Goal: Information Seeking & Learning: Learn about a topic

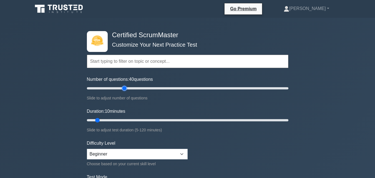
drag, startPoint x: 94, startPoint y: 87, endPoint x: 126, endPoint y: 88, distance: 31.6
type input "40"
click at [126, 88] on input "Number of questions: 40 questions" at bounding box center [187, 88] width 201 height 7
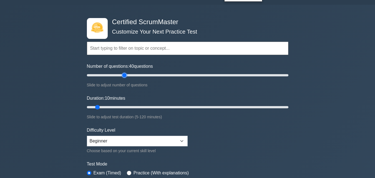
scroll to position [36, 0]
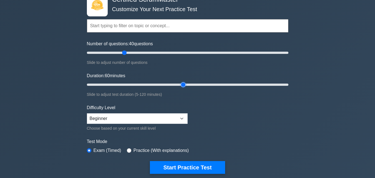
drag, startPoint x: 98, startPoint y: 85, endPoint x: 180, endPoint y: 102, distance: 84.2
type input "60"
click at [180, 88] on input "Duration: 60 minutes" at bounding box center [187, 84] width 201 height 7
click at [161, 118] on select "Beginner Intermediate Expert" at bounding box center [137, 118] width 101 height 11
select select "intermediate"
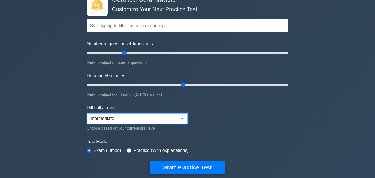
click at [87, 113] on select "Beginner Intermediate Expert" at bounding box center [137, 118] width 101 height 11
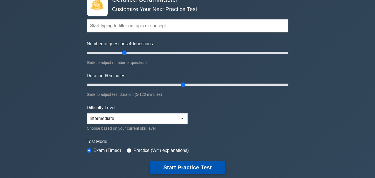
click at [186, 169] on button "Start Practice Test" at bounding box center [187, 167] width 75 height 13
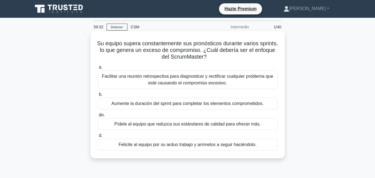
click at [204, 82] on font "Facilitar una reunión retrospectiva para diagnosticar y rectificar cualquier pr…" at bounding box center [187, 79] width 171 height 11
click at [98, 69] on input "a. Facilitar una reunión retrospectiva para diagnosticar y rectificar cualquier…" at bounding box center [98, 67] width 0 height 4
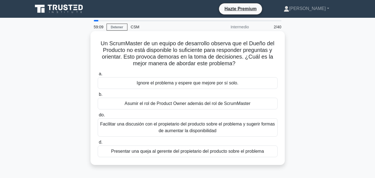
click at [181, 105] on font "Asumir el rol de Product Owner además del rol de ScrumMaster" at bounding box center [188, 103] width 126 height 5
click at [98, 96] on input "b. Asumir el rol de Product Owner además del rol de ScrumMaster" at bounding box center [98, 95] width 0 height 4
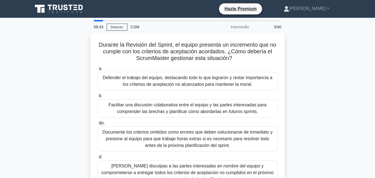
click at [181, 105] on font "Facilitar una discusión colaborativa entre el equipo y las partes interesadas p…" at bounding box center [187, 107] width 158 height 11
click at [98, 98] on input "b. Facilitar una discusión colaborativa entre el equipo y las partes interesada…" at bounding box center [98, 96] width 0 height 4
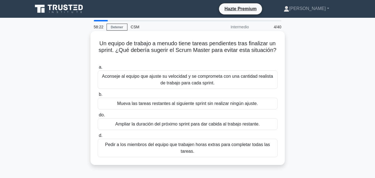
click at [184, 124] on font "Ampliar la duración del próximo sprint para dar cabida al trabajo restante." at bounding box center [187, 124] width 144 height 5
click at [98, 117] on input "do. Ampliar la duración del próximo sprint para dar cabida al trabajo restante." at bounding box center [98, 115] width 0 height 4
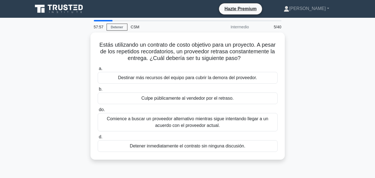
click at [184, 124] on font "Comience a buscar un proveedor alternativo mientras sigue intentando llegar a u…" at bounding box center [187, 121] width 161 height 11
click at [98, 112] on input "do. Comience a buscar un proveedor alternativo mientras sigue intentando llegar…" at bounding box center [98, 110] width 0 height 4
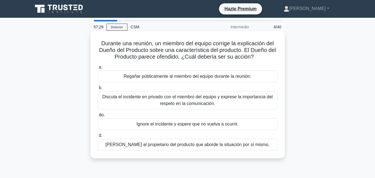
click at [190, 102] on font "Discuta el incidente en privado con el miembro del equipo y exprese la importan…" at bounding box center [187, 99] width 170 height 11
click at [98, 90] on input "b. Discuta el incidente en privado con el miembro del equipo y exprese la impor…" at bounding box center [98, 88] width 0 height 4
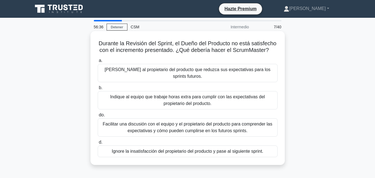
click at [201, 123] on font "Facilitar una discusión con el equipo y el propietario del producto para compre…" at bounding box center [188, 127] width 170 height 11
click at [98, 117] on input "do. Facilitar una discusión con el equipo y el propietario del producto para co…" at bounding box center [98, 115] width 0 height 4
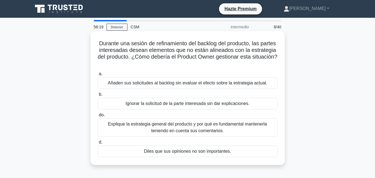
click at [185, 131] on font "Explique la estrategia general del producto y por qué es fundamental mantenerla…" at bounding box center [187, 127] width 159 height 11
click at [98, 117] on input "do. Explique la estrategia general del producto y por qué es fundamental manten…" at bounding box center [98, 115] width 0 height 4
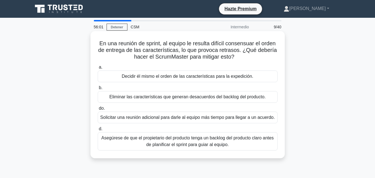
click at [185, 143] on font "Asegúrese de que el propietario del producto tenga un backlog del producto clar…" at bounding box center [187, 140] width 172 height 11
click at [98, 131] on input "d. Asegúrese de que el propietario del producto tenga un backlog del producto c…" at bounding box center [98, 129] width 0 height 4
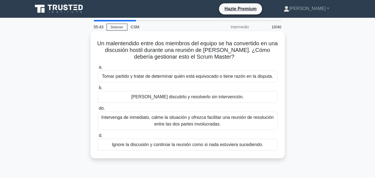
click at [181, 125] on font "Intervenga de inmediato, calme la situación y ofrezca facilitar una reunión de …" at bounding box center [187, 120] width 172 height 11
click at [98, 110] on input "do. Intervenga de inmediato, calme la situación y ofrezca facilitar una reunión…" at bounding box center [98, 109] width 0 height 4
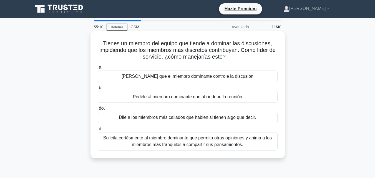
click at [185, 139] on font "Solicita cortésmente al miembro dominante que permita otras opiniones y anima a…" at bounding box center [187, 140] width 168 height 11
click at [98, 131] on input "d. Solicita cortésmente al miembro dominante que permita otras opiniones y anim…" at bounding box center [98, 129] width 0 height 4
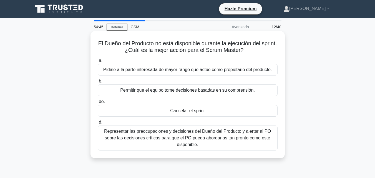
click at [185, 140] on font "Representar las preocupaciones y decisiones del Dueño del Producto y alertar al…" at bounding box center [187, 138] width 167 height 18
click at [98, 124] on input "d. Representar las preocupaciones y decisiones del Dueño del Producto y alertar…" at bounding box center [98, 122] width 0 height 4
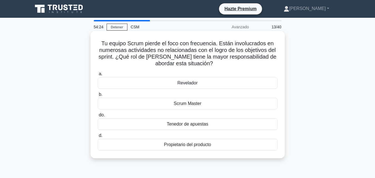
click at [185, 105] on font "Scrum Master" at bounding box center [188, 103] width 28 height 5
click at [98, 96] on input "b. Scrum Master" at bounding box center [98, 95] width 0 height 4
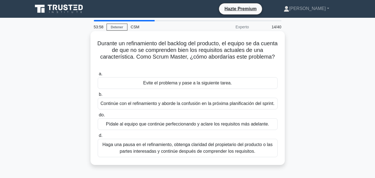
click at [187, 153] on font "Haga una pausa en el refinamiento, obtenga claridad del propietario del product…" at bounding box center [187, 147] width 170 height 11
click at [98, 137] on input "d. Haga una pausa en el refinamiento, obtenga claridad del propietario del prod…" at bounding box center [98, 136] width 0 height 4
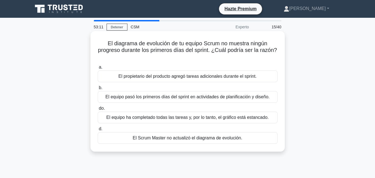
click at [149, 99] on font "El equipo pasó los primeros días del sprint en actividades de planificación y d…" at bounding box center [187, 96] width 164 height 5
click at [98, 90] on input "b. El equipo pasó los primeros días del sprint en actividades de planificación …" at bounding box center [98, 88] width 0 height 4
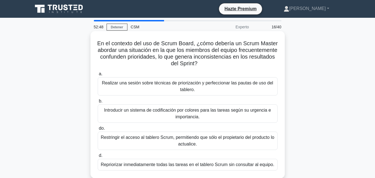
click at [179, 86] on font "Realizar una sesión sobre técnicas de priorización y perfeccionar las pautas de…" at bounding box center [187, 86] width 175 height 13
click at [98, 76] on input "a. Realizar una sesión sobre técnicas de priorización y perfeccionar las pautas…" at bounding box center [98, 74] width 0 height 4
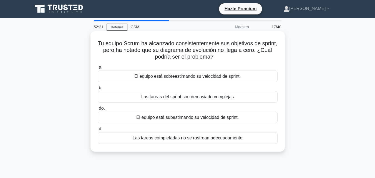
click at [175, 137] on font "Las tareas completadas no se rastrean adecuadamente" at bounding box center [188, 137] width 110 height 5
click at [98, 131] on input "d. Las tareas completadas no se rastrean adecuadamente" at bounding box center [98, 129] width 0 height 4
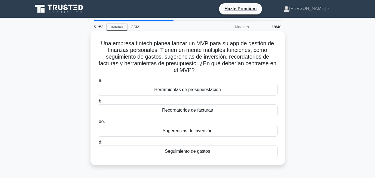
click at [186, 111] on font "Recordatorios de facturas" at bounding box center [187, 110] width 51 height 5
click at [98, 103] on input "b. Recordatorios de facturas" at bounding box center [98, 101] width 0 height 4
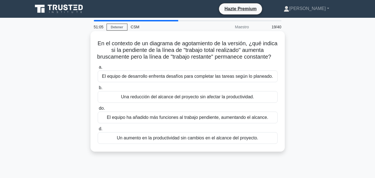
click at [196, 79] on font "El equipo de desarrollo enfrenta desafíos para completar las tareas según lo pl…" at bounding box center [187, 76] width 171 height 5
click at [98, 69] on input "a. El equipo de desarrollo enfrenta desafíos para completar las tareas según lo…" at bounding box center [98, 67] width 0 height 4
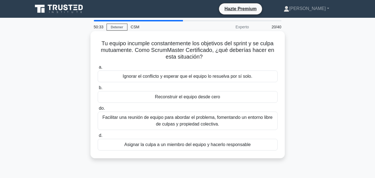
click at [192, 121] on font "Facilitar una reunión de equipo para abordar el problema, fomentando un entorno…" at bounding box center [187, 120] width 175 height 13
click at [98, 110] on input "do. Facilitar una reunión de equipo para abordar el problema, fomentando un ent…" at bounding box center [98, 109] width 0 height 4
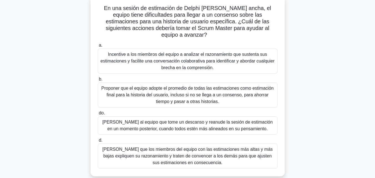
scroll to position [40, 0]
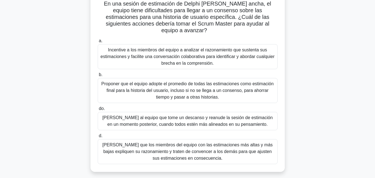
click at [179, 141] on font "Sugiera que los miembros del equipo con las estimaciones más altas y más bajas …" at bounding box center [187, 151] width 175 height 20
click at [98, 138] on input "d. Sugiera que los miembros del equipo con las estimaciones más altas y más baj…" at bounding box center [98, 136] width 0 height 4
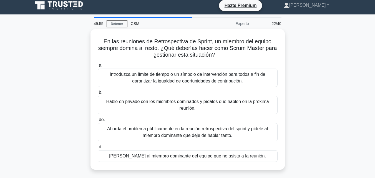
scroll to position [0, 0]
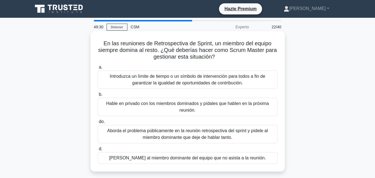
click at [176, 78] on font "Introduzca un límite de tiempo o un símbolo de intervención para todos a fin de…" at bounding box center [187, 79] width 155 height 11
click at [98, 69] on input "a. Introduzca un límite de tiempo o un símbolo de intervención para todos a fin…" at bounding box center [98, 67] width 0 height 4
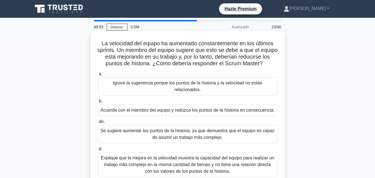
click at [187, 161] on font "Explique que la mejora en la velocidad muestra la capacidad del equipo para rea…" at bounding box center [187, 164] width 173 height 18
click at [98, 151] on input "d. Explique que la mejora en la velocidad muestra la capacidad del equipo para …" at bounding box center [98, 149] width 0 height 4
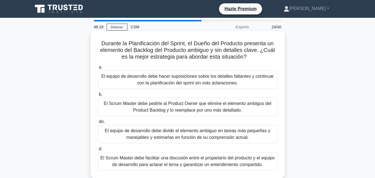
click at [183, 161] on font "El Scrum Master debe facilitar una discusión entre el propietario del producto …" at bounding box center [187, 160] width 174 height 11
click at [98, 151] on input "d. El Scrum Master debe facilitar una discusión entre el propietario del produc…" at bounding box center [98, 149] width 0 height 4
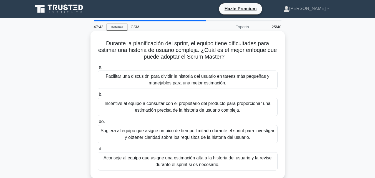
click at [181, 84] on font "Facilitar una discusión para dividir la historia del usuario en tareas más pequ…" at bounding box center [188, 79] width 164 height 11
click at [98, 69] on input "a. Facilitar una discusión para dividir la historia del usuario en tareas más p…" at bounding box center [98, 67] width 0 height 4
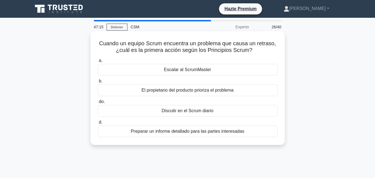
click at [188, 110] on font "Discutir en el Scrum diario" at bounding box center [187, 110] width 52 height 5
click at [98, 103] on input "do. Discutir en el Scrum diario" at bounding box center [98, 102] width 0 height 4
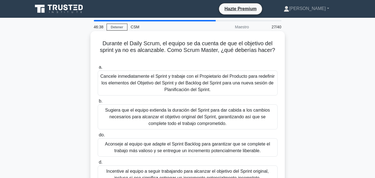
click at [132, 116] on font "Sugiera que el equipo extienda la duración del Sprint para dar cabida a los cam…" at bounding box center [187, 117] width 165 height 18
click at [98, 103] on input "b. Sugiera que el equipo extienda la duración del Sprint para dar cabida a los …" at bounding box center [98, 101] width 0 height 4
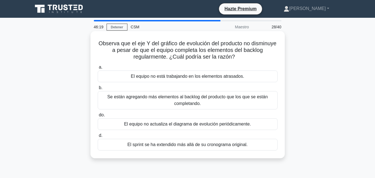
click at [158, 98] on font "Se están agregando más elementos al backlog del producto que los que se están c…" at bounding box center [187, 99] width 160 height 11
click at [98, 90] on input "b. Se están agregando más elementos al backlog del producto que los que se está…" at bounding box center [98, 88] width 0 height 4
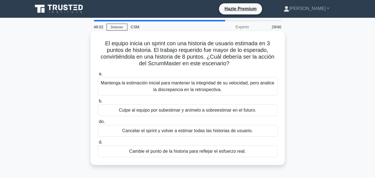
click at [163, 87] on font "Mantenga la estimación inicial para mantener la integridad de su velocidad, per…" at bounding box center [187, 85] width 173 height 11
click at [98, 76] on input "a. Mantenga la estimación inicial para mantener la integridad de su velocidad, …" at bounding box center [98, 74] width 0 height 4
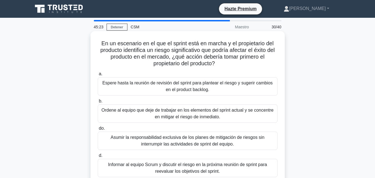
click at [189, 173] on font "Informar al equipo Scrum y discutir el riesgo en la próxima reunión de sprint p…" at bounding box center [187, 167] width 159 height 11
click at [98, 157] on input "d. Informar al equipo Scrum y discutir el riesgo en la próxima reunión de sprin…" at bounding box center [98, 156] width 0 height 4
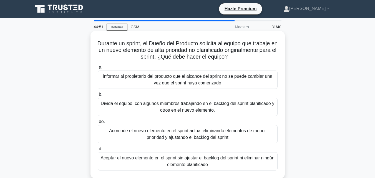
click at [192, 137] on font "Acomode el nuevo elemento en el sprint actual eliminando elementos de menor pri…" at bounding box center [187, 133] width 157 height 11
click at [98, 123] on input "do. Acomode el nuevo elemento en el sprint actual eliminando elementos de menor…" at bounding box center [98, 122] width 0 height 4
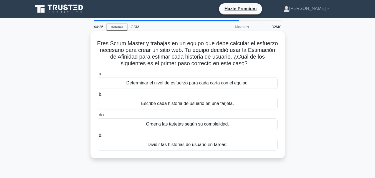
click at [169, 84] on font "Determinar el nivel de esfuerzo para cada carta con el equipo." at bounding box center [187, 82] width 122 height 5
click at [98, 76] on input "a. Determinar el nivel de esfuerzo para cada carta con el equipo." at bounding box center [98, 74] width 0 height 4
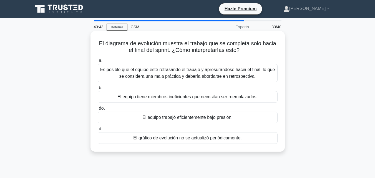
click at [209, 72] on font "Es posible que el equipo esté retrasando el trabajo y apresurándose hacia el fi…" at bounding box center [187, 72] width 175 height 11
click at [98, 62] on input "a. Es posible que el equipo esté retrasando el trabajo y apresurándose hacia el…" at bounding box center [98, 61] width 0 height 4
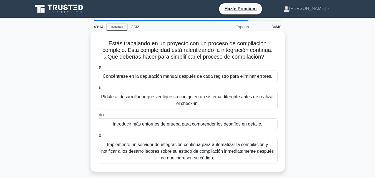
click at [196, 144] on font "Implemente un servidor de integración continua para automatizar la compilación …" at bounding box center [187, 151] width 173 height 18
click at [98, 137] on input "d. Implemente un servidor de integración continua para automatizar la compilaci…" at bounding box center [98, 136] width 0 height 4
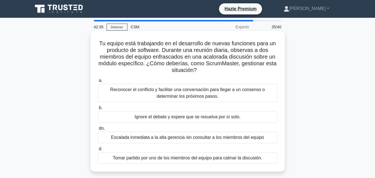
click at [189, 95] on font "Reconocer el conflicto y facilitar una conversación para llegar a un consenso o…" at bounding box center [187, 92] width 155 height 11
click at [98, 82] on input "a. Reconocer el conflicto y facilitar una conversación para llegar a un consens…" at bounding box center [98, 81] width 0 height 4
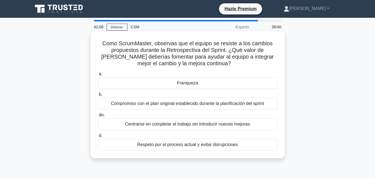
click at [189, 85] on font "Franqueza" at bounding box center [187, 82] width 21 height 5
click at [98, 76] on input "a. Franqueza" at bounding box center [98, 74] width 0 height 4
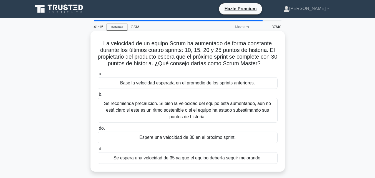
click at [193, 82] on font "Base la velocidad esperada en el promedio de los sprints anteriores." at bounding box center [187, 82] width 135 height 5
click at [98, 76] on input "a. Base la velocidad esperada en el promedio de los sprints anteriores." at bounding box center [98, 74] width 0 height 4
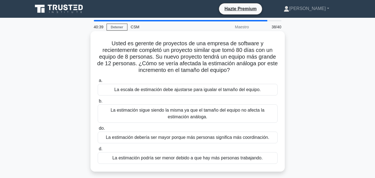
click at [173, 116] on font "La estimación sigue siendo la misma ya que el tamaño del equipo no afecta la es…" at bounding box center [187, 113] width 175 height 13
click at [98, 103] on input "b. La estimación sigue siendo la misma ya que el tamaño del equipo no afecta la…" at bounding box center [98, 101] width 0 height 4
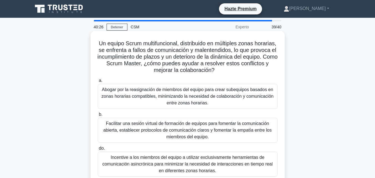
click at [180, 132] on font "Facilitar una sesión virtual de formación de equipos para fomentar la comunicac…" at bounding box center [187, 130] width 168 height 18
click at [98, 116] on input "b. Facilitar una sesión virtual de formación de equipos para fomentar la comuni…" at bounding box center [98, 115] width 0 height 4
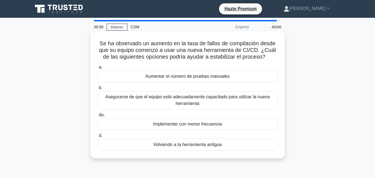
click at [185, 99] on font "Asegurarse de que el equipo esté adecuadamente capacitado para utilizar la nuev…" at bounding box center [187, 99] width 164 height 11
click at [98, 90] on input "b. Asegurarse de que el equipo esté adecuadamente capacitado para utilizar la n…" at bounding box center [98, 88] width 0 height 4
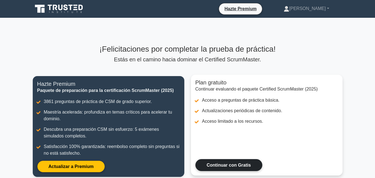
click at [242, 162] on link "Continuar con Gratis" at bounding box center [228, 165] width 67 height 12
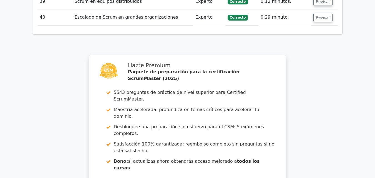
scroll to position [1460, 0]
